Goal: Find specific page/section: Find specific page/section

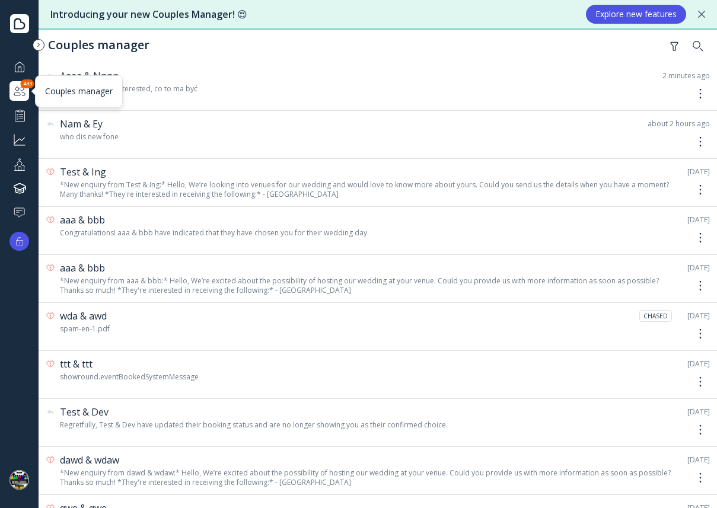
click at [20, 95] on div at bounding box center [19, 91] width 14 height 15
click at [119, 91] on div "co że noł longer interested, co to ma być" at bounding box center [370, 88] width 621 height 9
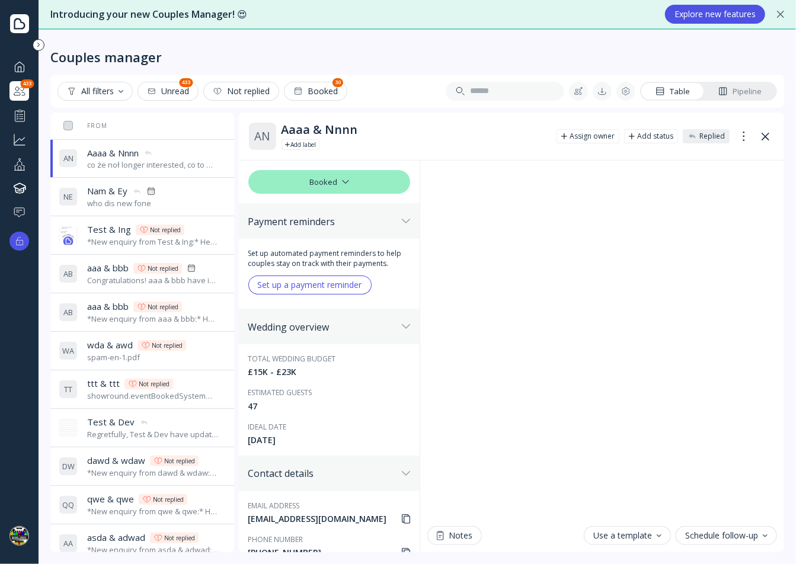
click at [108, 199] on div "who dis new fone" at bounding box center [121, 203] width 69 height 11
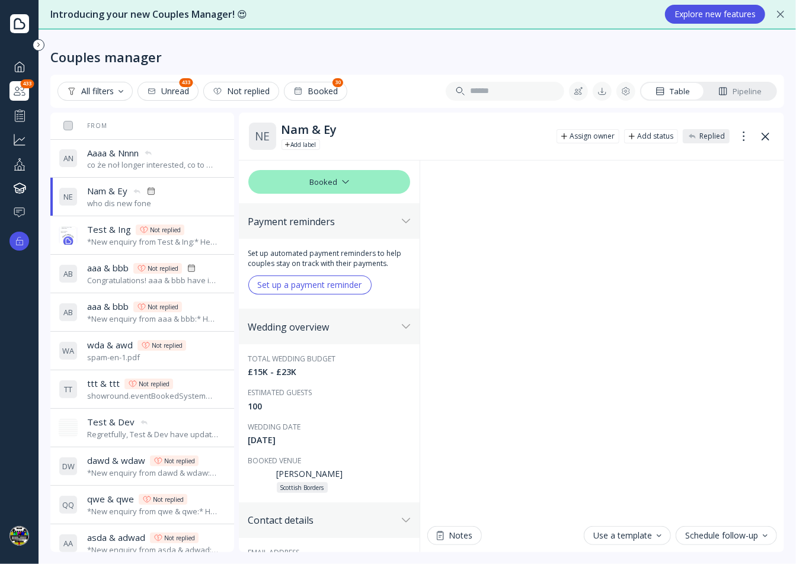
click at [111, 88] on div "All filters" at bounding box center [95, 91] width 56 height 9
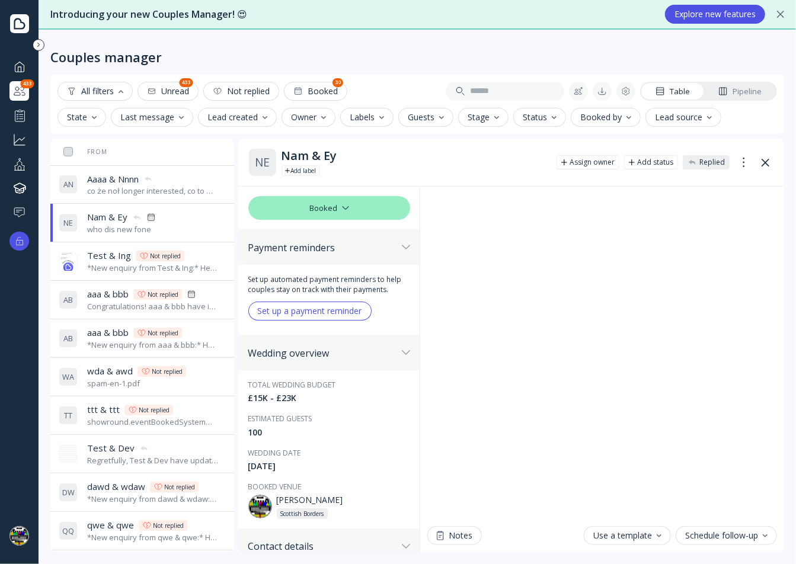
click at [311, 90] on div "Booked" at bounding box center [315, 91] width 44 height 9
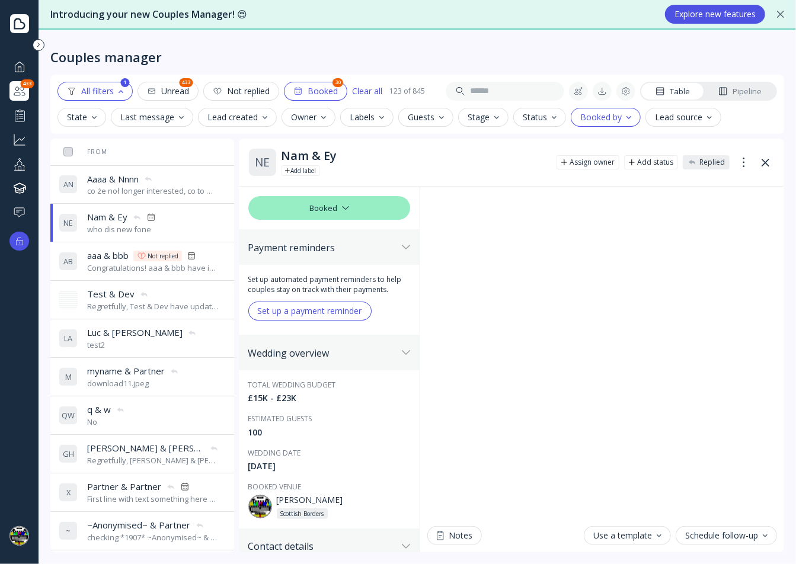
click at [663, 89] on div "Pipeline" at bounding box center [739, 91] width 43 height 11
